Goal: Check status: Check status

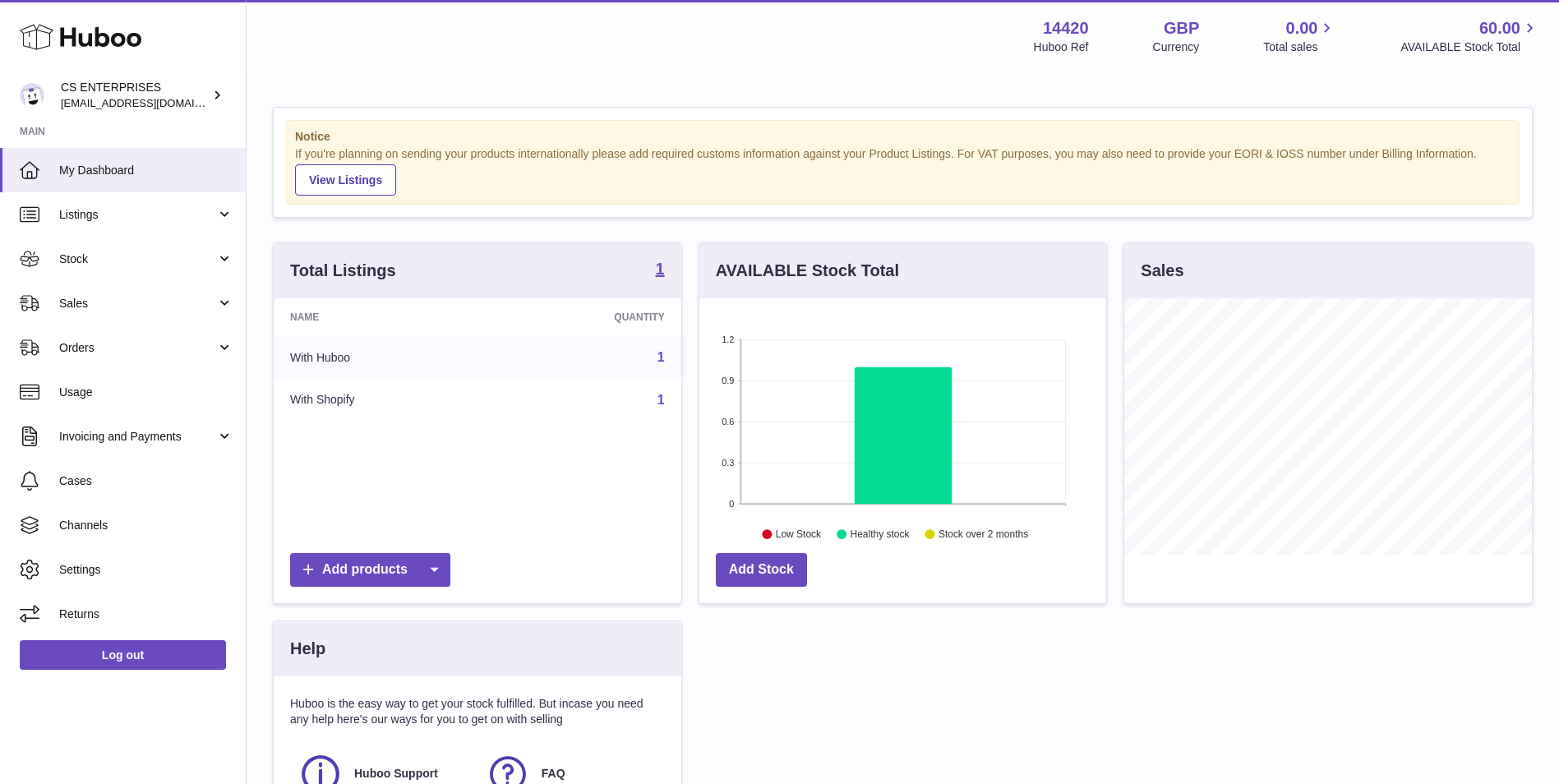
scroll to position [257, 406]
click at [151, 258] on span "Stock" at bounding box center [138, 259] width 157 height 16
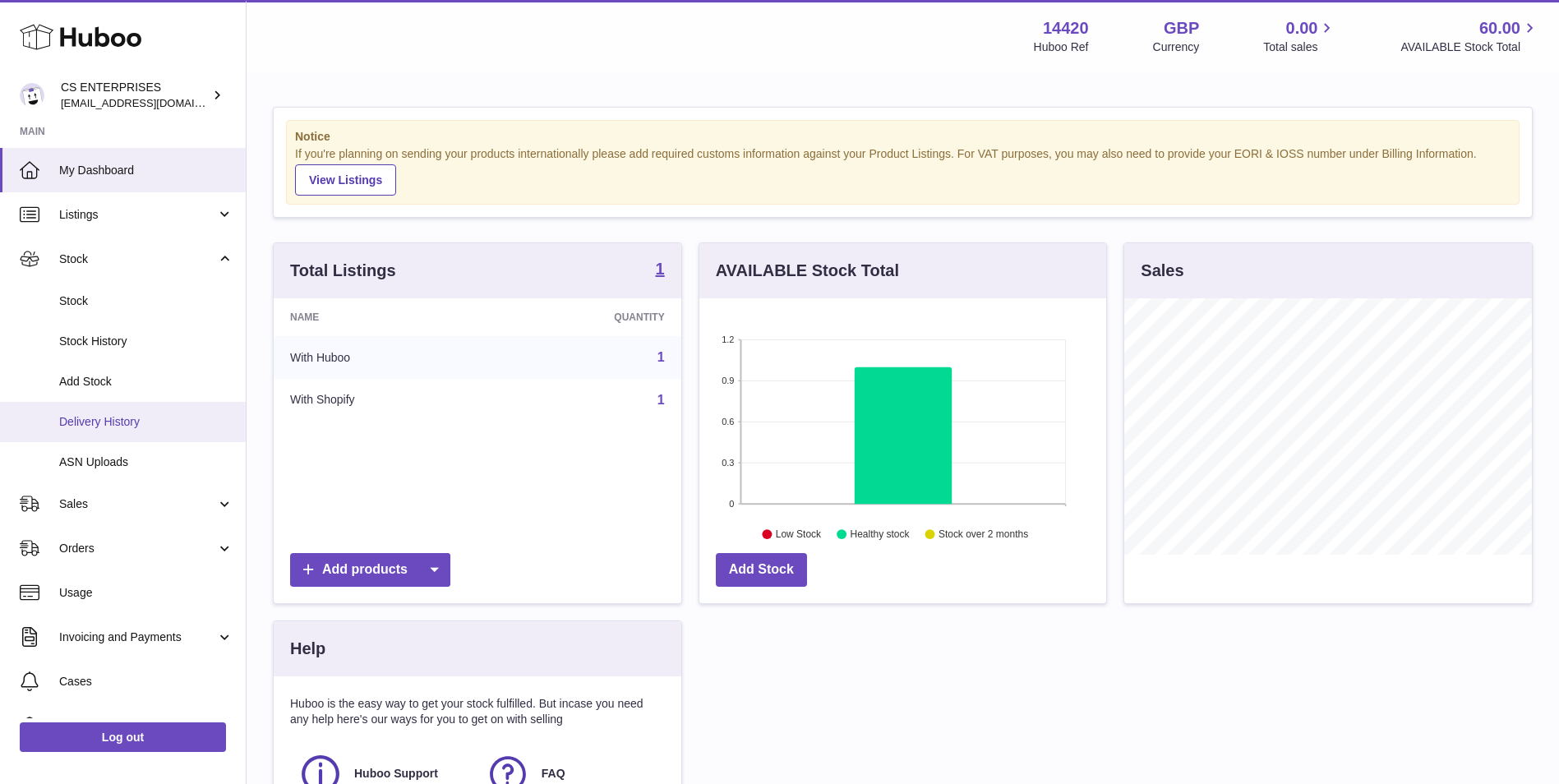
click at [140, 416] on span "Delivery History" at bounding box center [146, 421] width 174 height 16
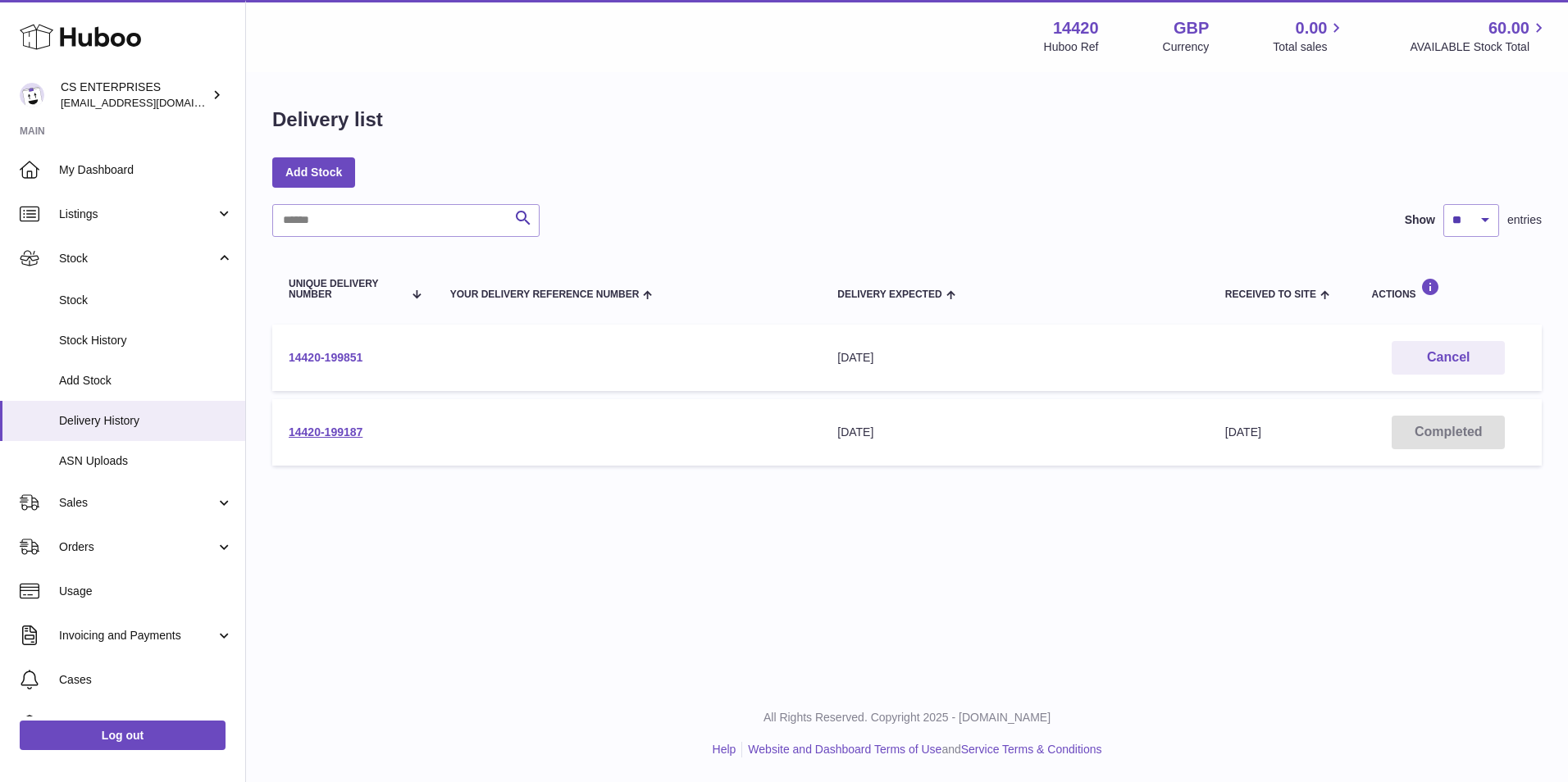
click at [335, 361] on link "14420-199851" at bounding box center [326, 357] width 74 height 13
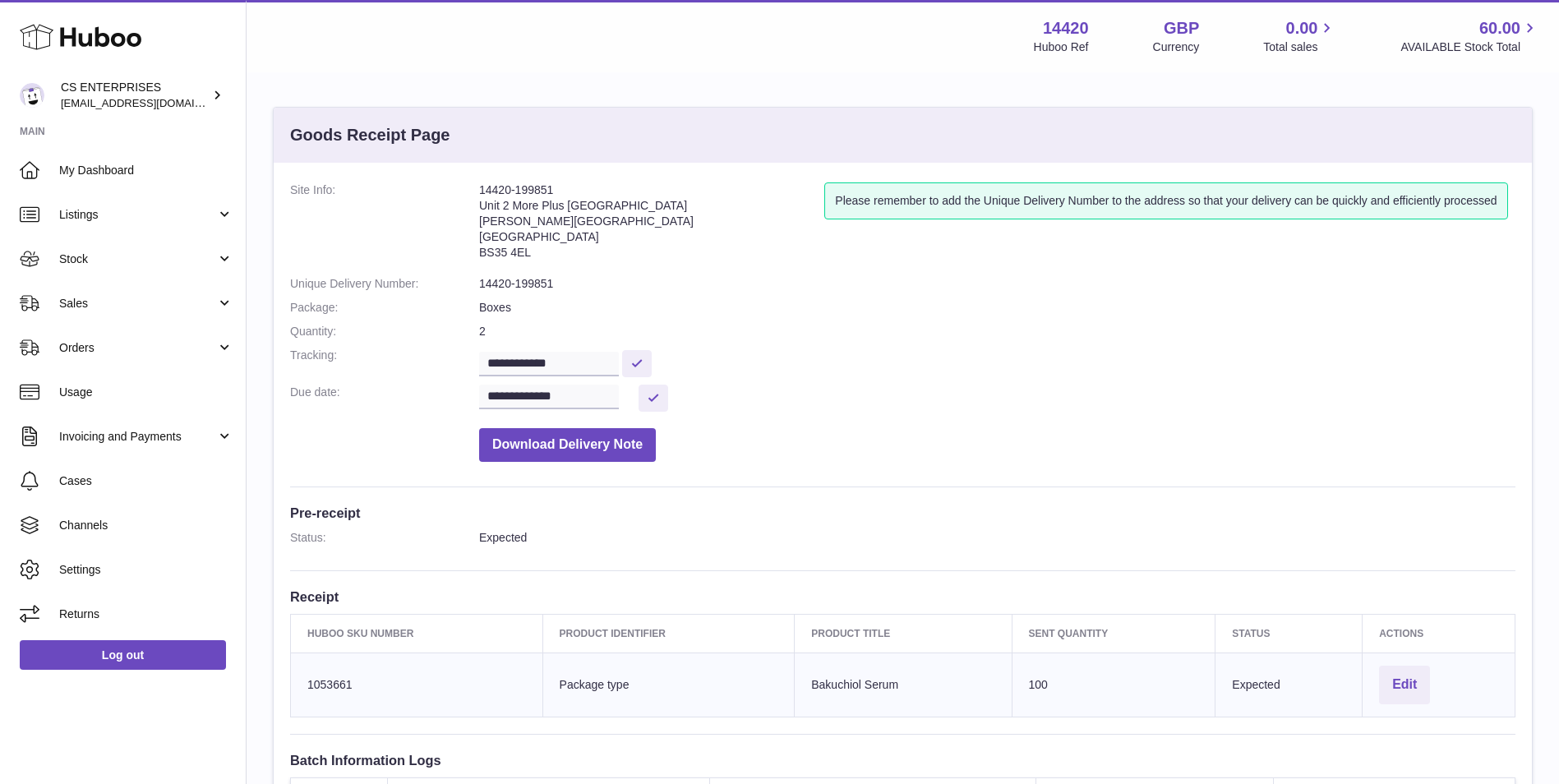
click at [1344, 413] on dl "**********" at bounding box center [903, 326] width 1226 height 287
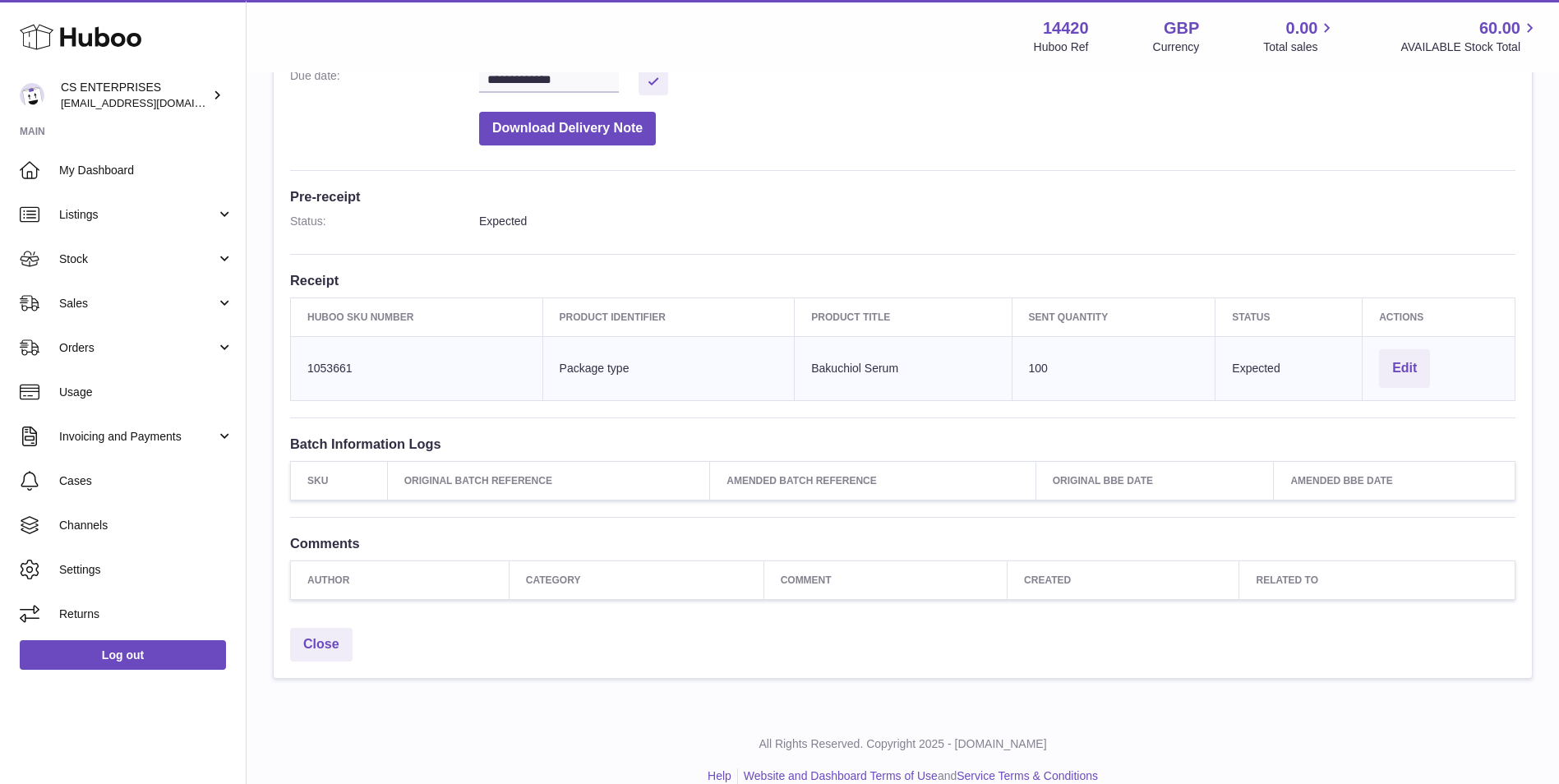
scroll to position [339, 0]
